Goal: Navigation & Orientation: Find specific page/section

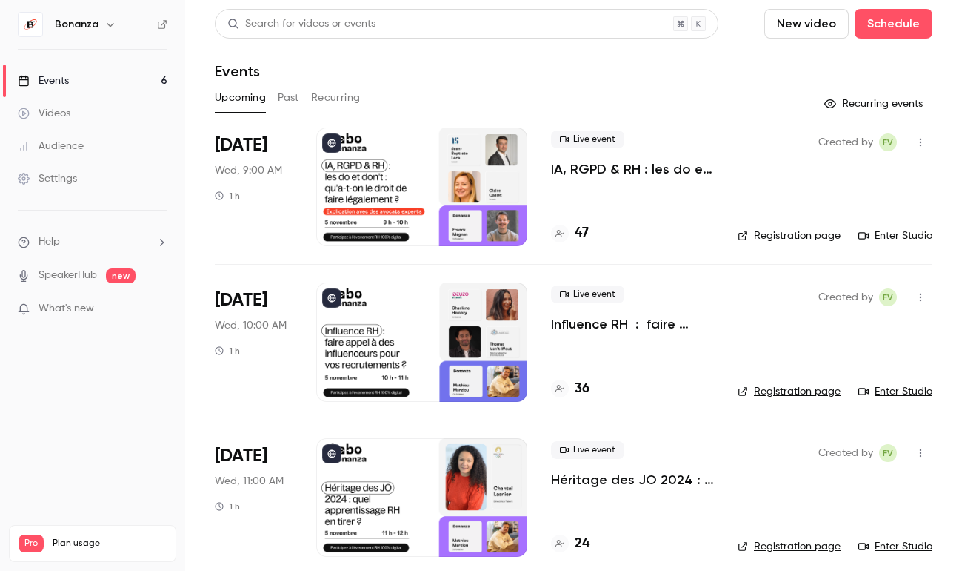
click at [86, 154] on link "Audience" at bounding box center [92, 146] width 185 height 33
